Goal: Navigation & Orientation: Find specific page/section

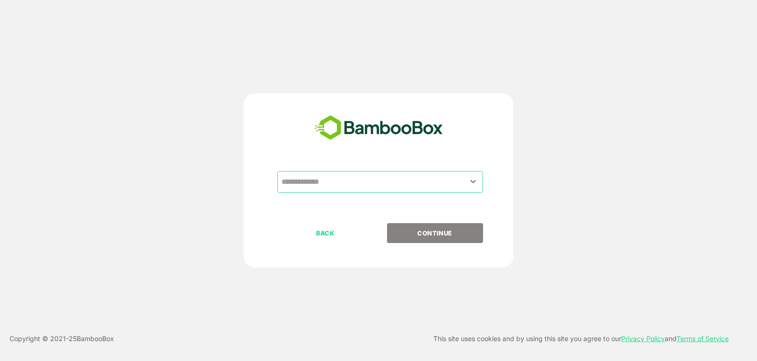
click at [456, 177] on input "text" at bounding box center [380, 182] width 202 height 18
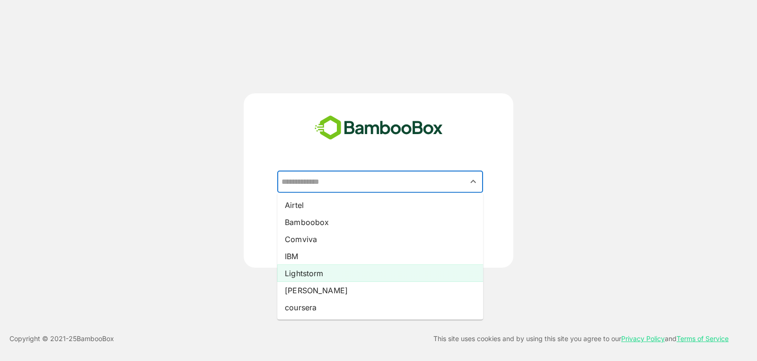
click at [406, 271] on li "Lightstorm" at bounding box center [380, 272] width 206 height 17
type input "**********"
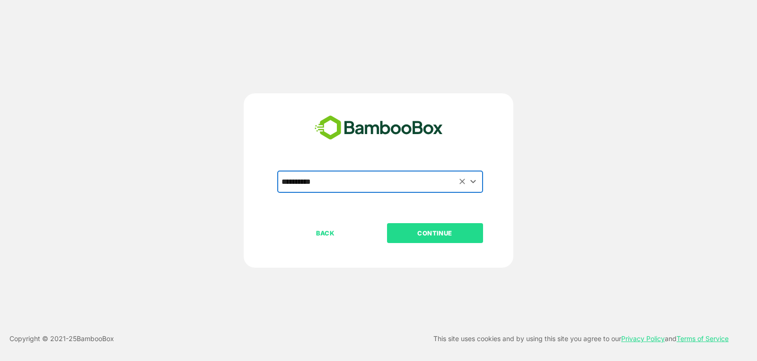
click at [458, 234] on p "CONTINUE" at bounding box center [434, 233] width 95 height 10
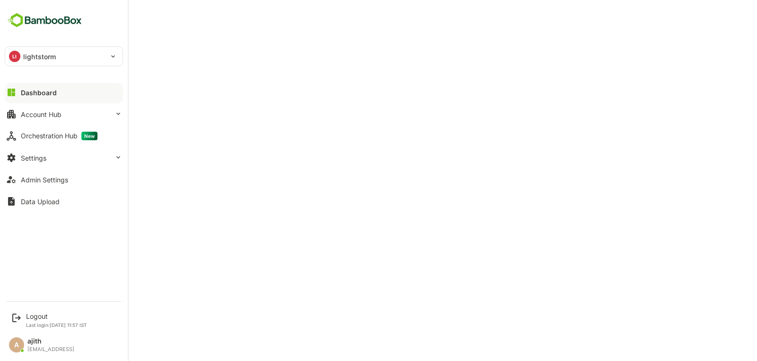
click at [26, 98] on div at bounding box center [64, 100] width 118 height 6
click at [84, 88] on button "Dashboard" at bounding box center [64, 92] width 118 height 19
click at [52, 160] on button "Settings" at bounding box center [64, 157] width 118 height 19
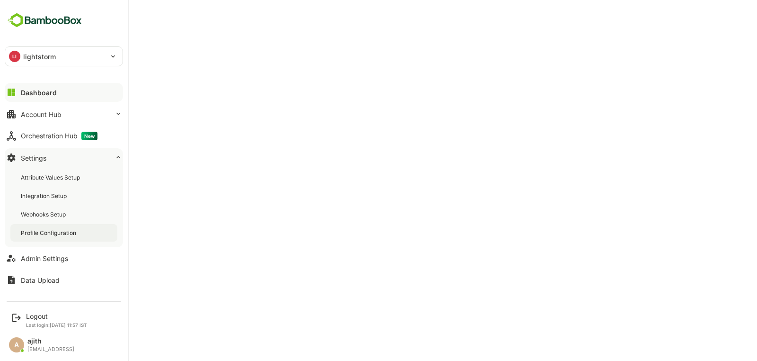
click at [54, 233] on div "Profile Configuration" at bounding box center [49, 233] width 57 height 8
click at [46, 94] on div "Dashboard" at bounding box center [38, 92] width 34 height 8
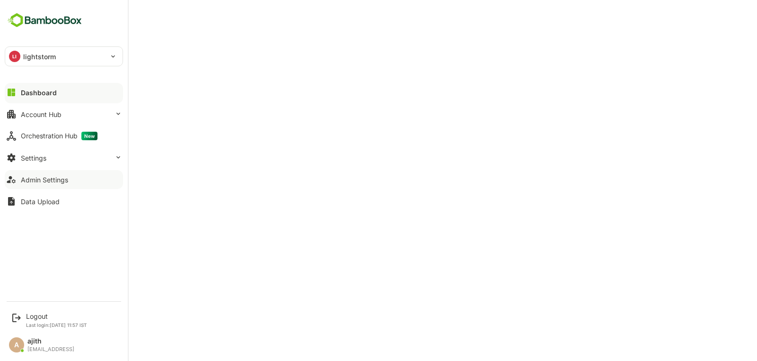
click at [33, 176] on div "Admin Settings" at bounding box center [44, 180] width 47 height 8
click at [82, 158] on button "Settings" at bounding box center [64, 157] width 118 height 19
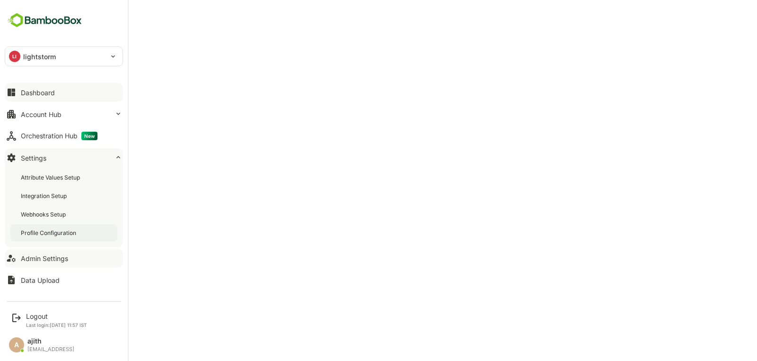
click at [59, 229] on div "Profile Configuration" at bounding box center [49, 233] width 57 height 8
click at [38, 97] on button "Dashboard" at bounding box center [64, 92] width 118 height 19
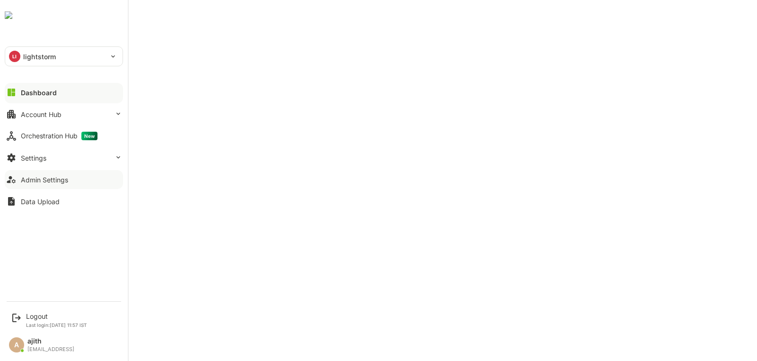
click at [19, 87] on button "Dashboard" at bounding box center [64, 92] width 118 height 19
